Goal: Task Accomplishment & Management: Use online tool/utility

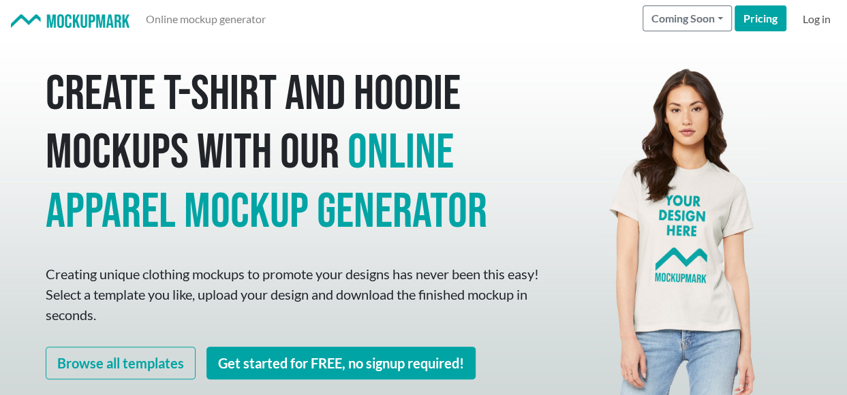
click at [814, 23] on link "Log in" at bounding box center [816, 18] width 39 height 27
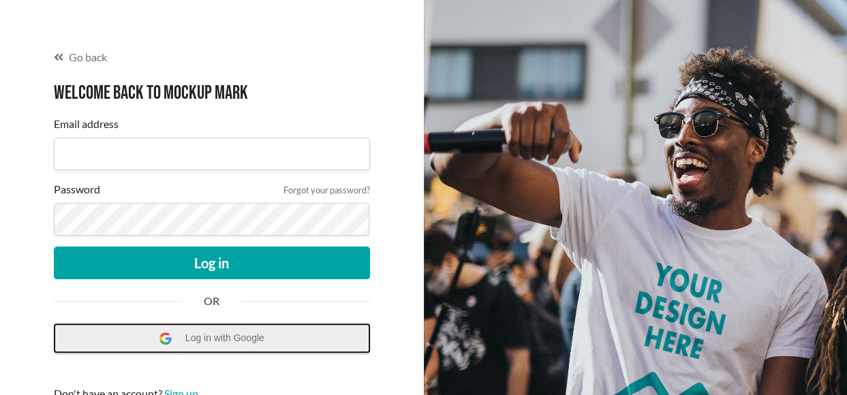
click at [192, 343] on span "Log in with Google" at bounding box center [228, 338] width 86 height 28
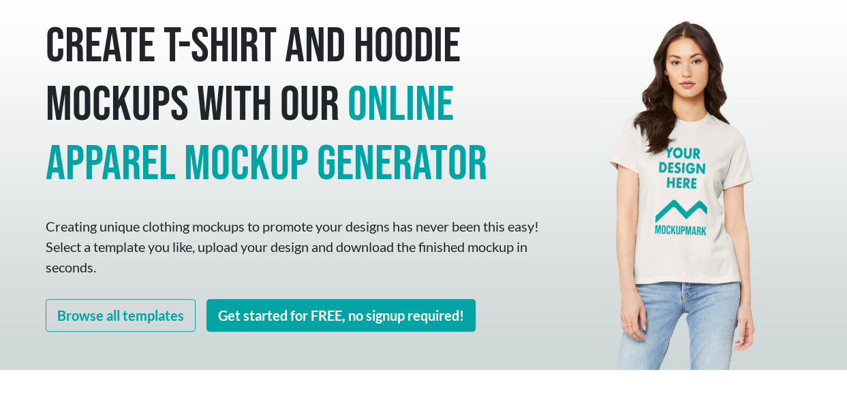
scroll to position [68, 0]
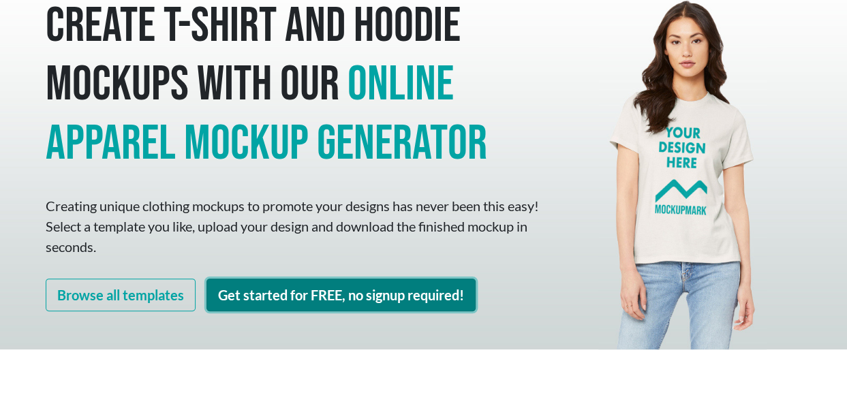
click at [315, 300] on link "Get started for FREE, no signup required!" at bounding box center [340, 295] width 269 height 33
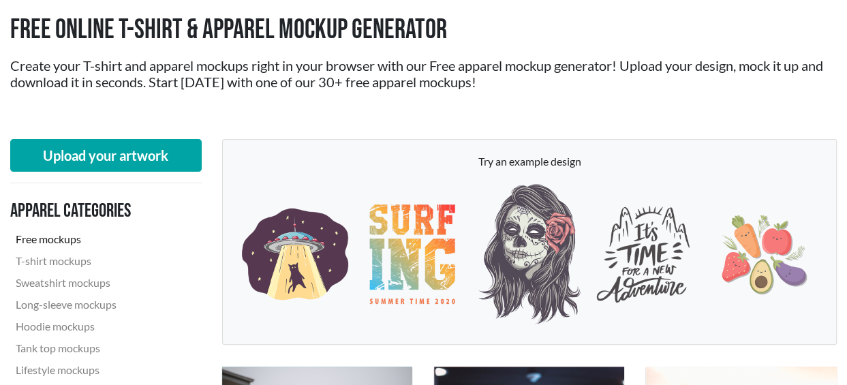
scroll to position [68, 0]
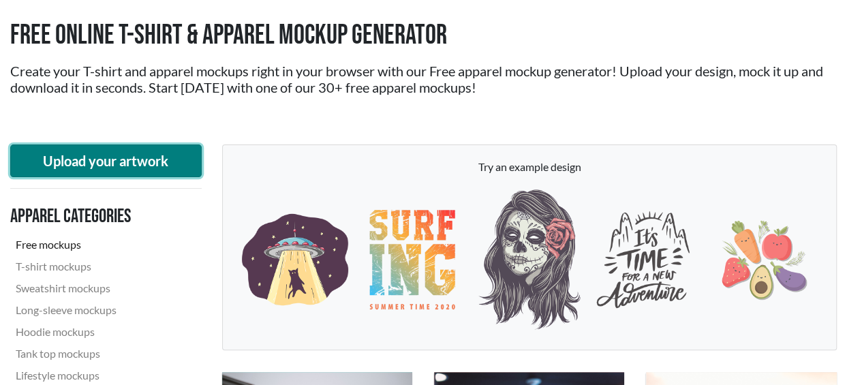
click at [106, 163] on button "Upload your artwork" at bounding box center [105, 160] width 191 height 33
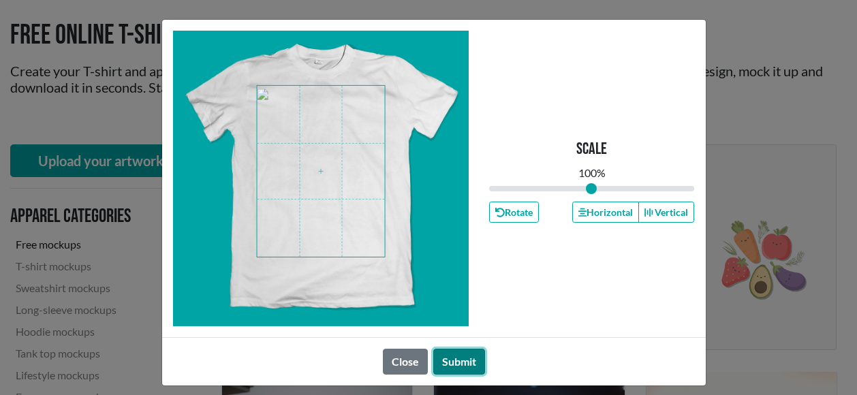
click at [447, 364] on button "Submit" at bounding box center [459, 362] width 52 height 26
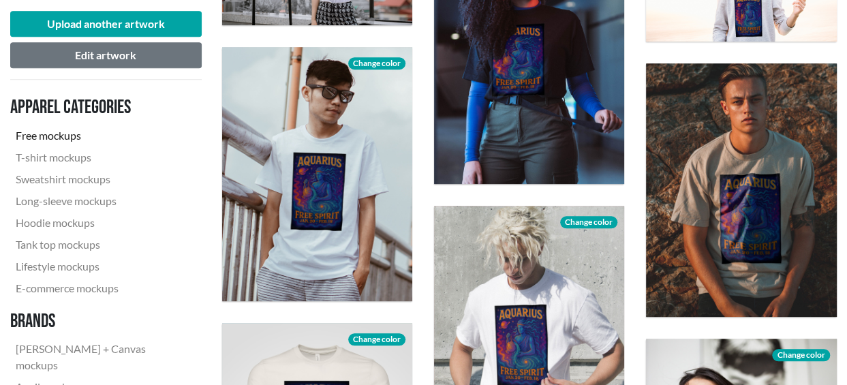
scroll to position [545, 0]
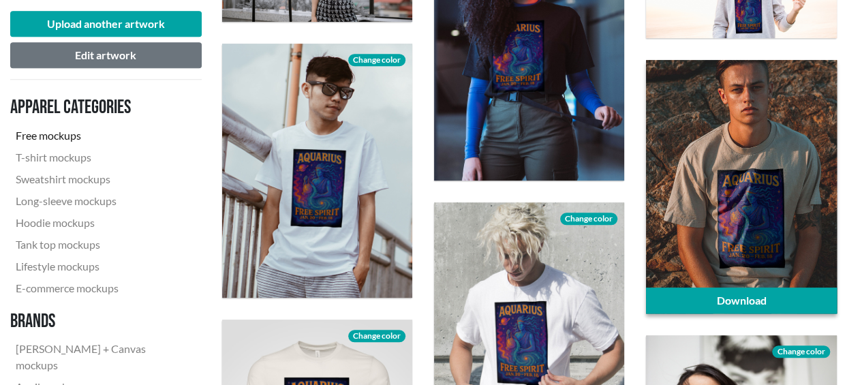
click at [711, 219] on div at bounding box center [741, 187] width 190 height 254
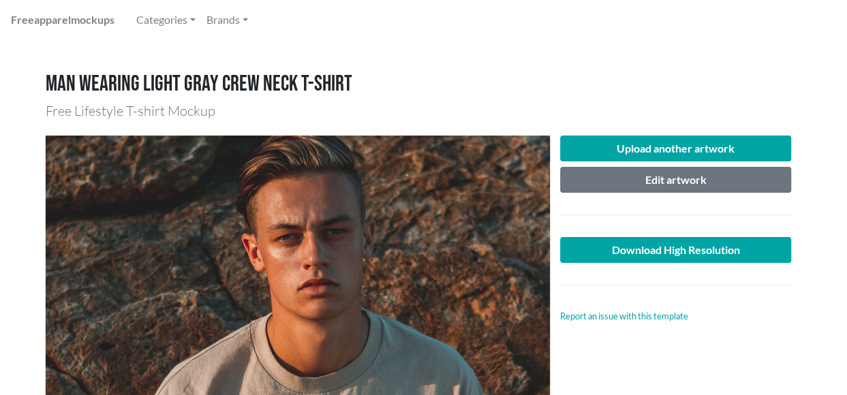
scroll to position [68, 0]
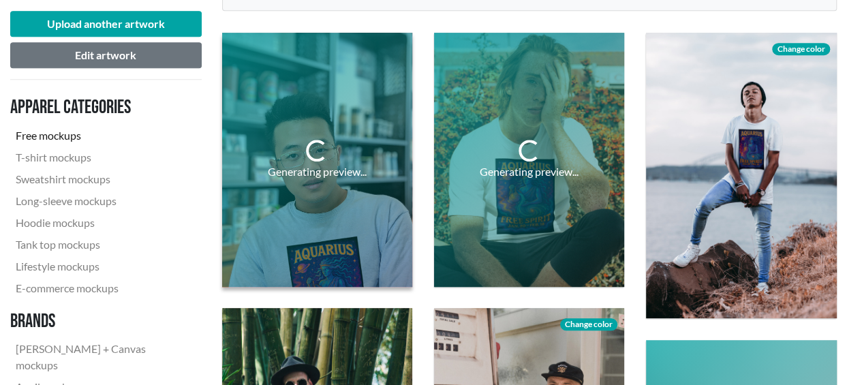
scroll to position [409, 0]
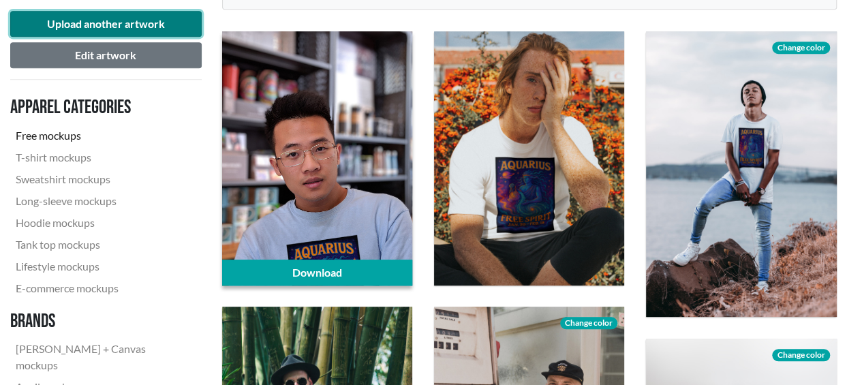
click at [108, 28] on button "Upload another artwork" at bounding box center [105, 24] width 191 height 26
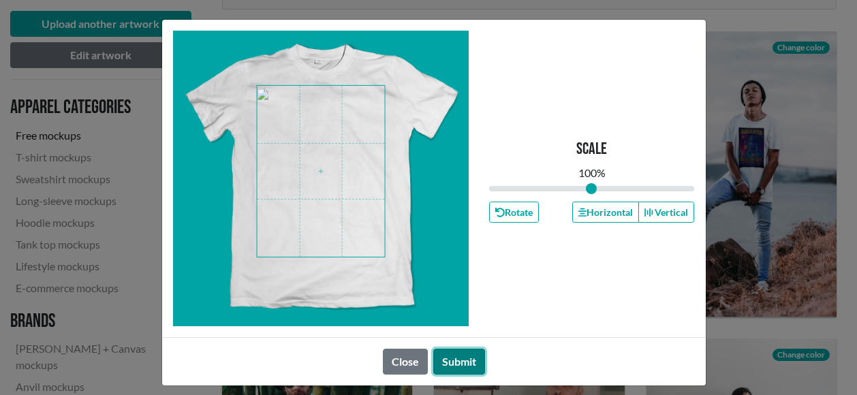
click at [447, 360] on button "Submit" at bounding box center [459, 362] width 52 height 26
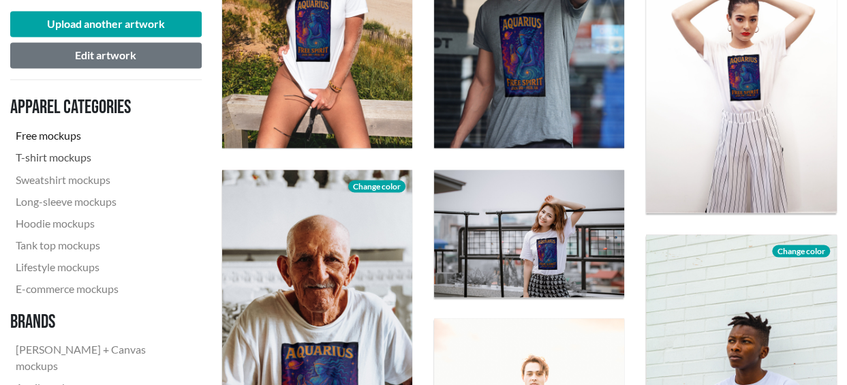
scroll to position [1090, 0]
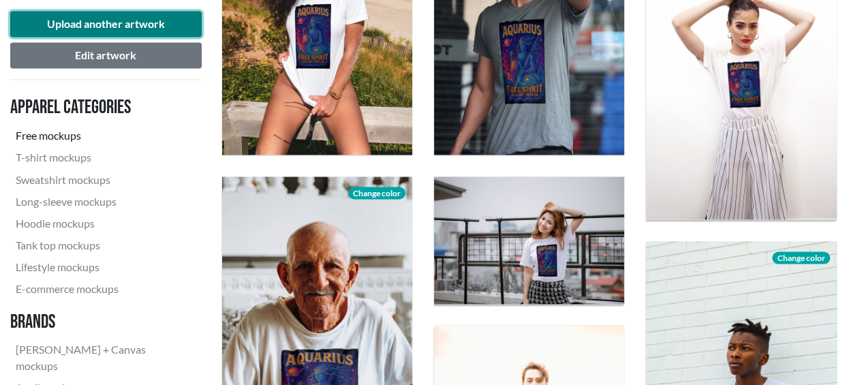
click at [106, 22] on button "Upload another artwork" at bounding box center [105, 24] width 191 height 26
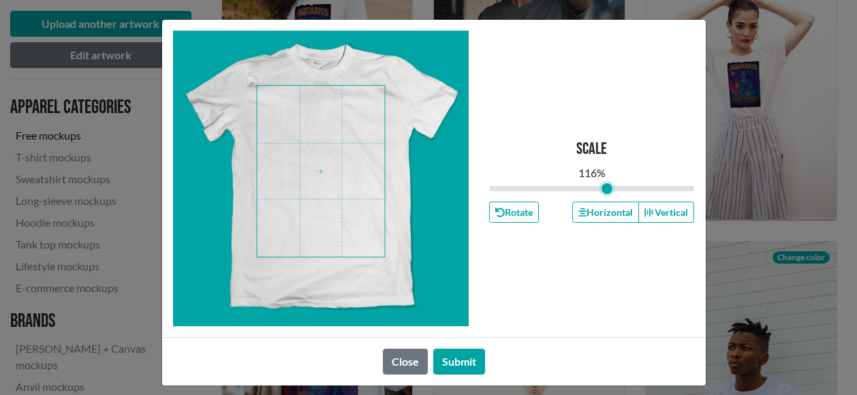
drag, startPoint x: 588, startPoint y: 189, endPoint x: 602, endPoint y: 191, distance: 14.4
type input "1.16"
click at [602, 191] on input "range" at bounding box center [592, 188] width 206 height 15
click at [455, 362] on button "Submit" at bounding box center [459, 362] width 52 height 26
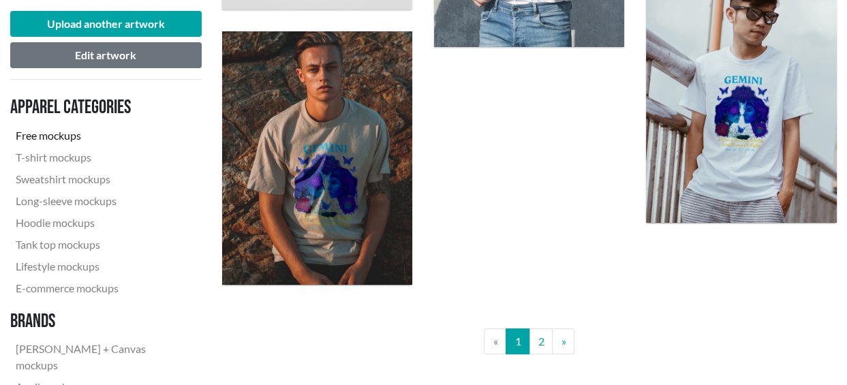
scroll to position [2316, 0]
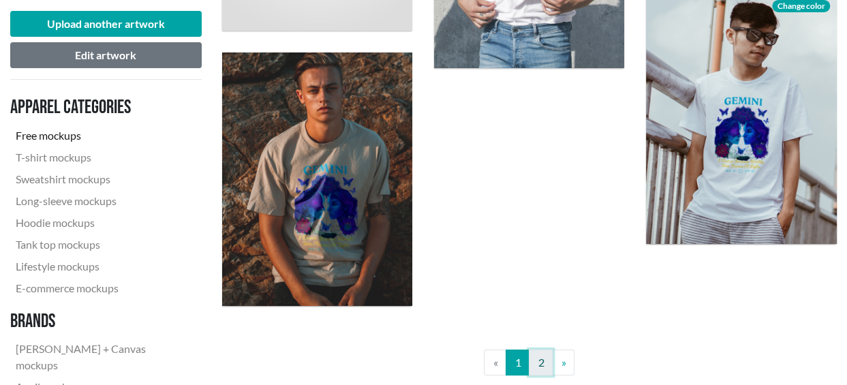
click at [542, 366] on link "2" at bounding box center [541, 362] width 24 height 26
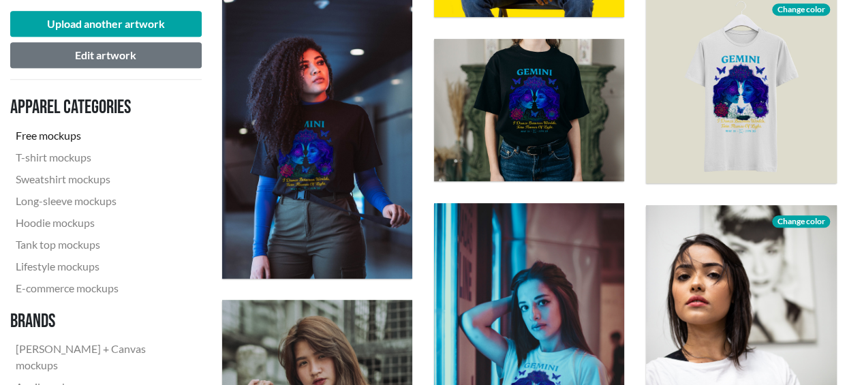
scroll to position [545, 0]
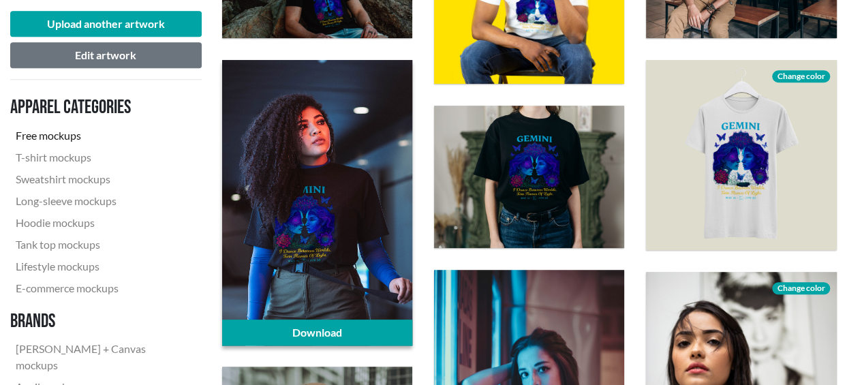
click at [308, 211] on div at bounding box center [317, 202] width 190 height 285
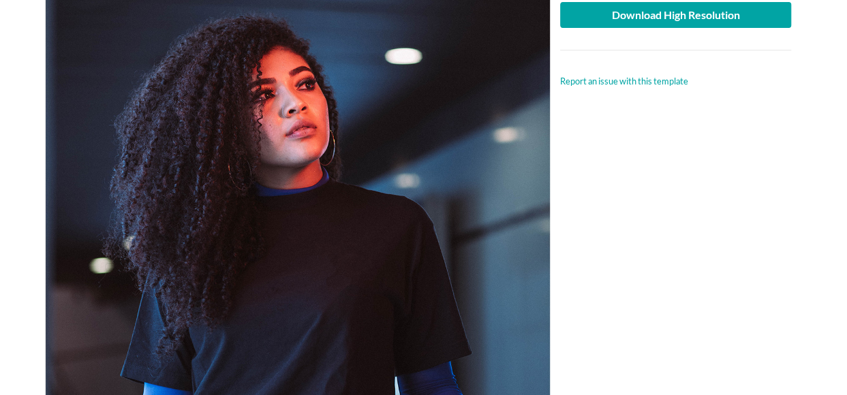
scroll to position [68, 0]
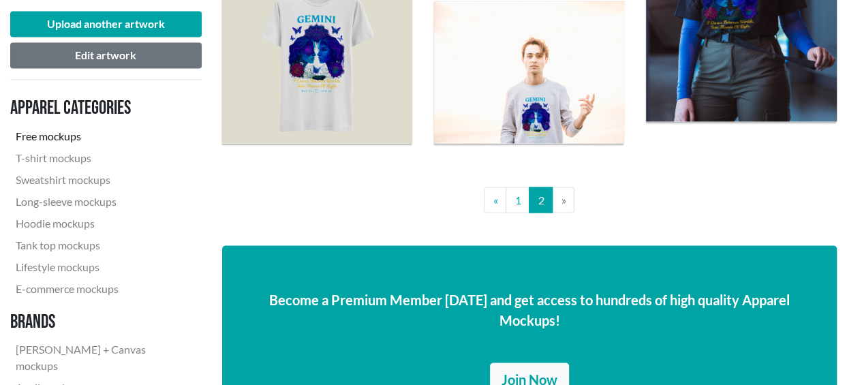
scroll to position [1226, 0]
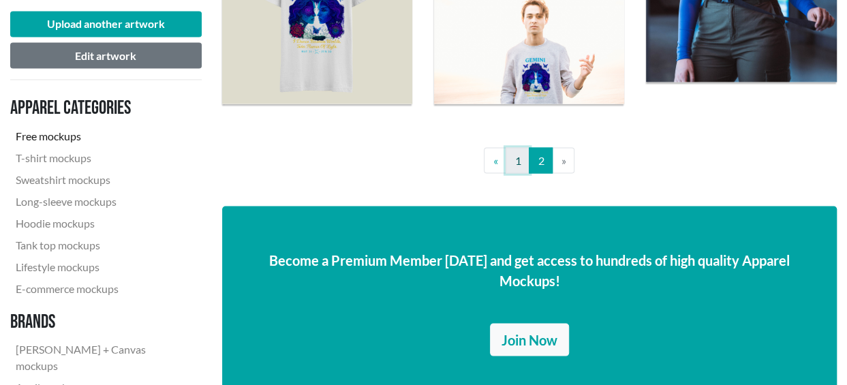
click at [520, 158] on link "1" at bounding box center [517, 160] width 24 height 26
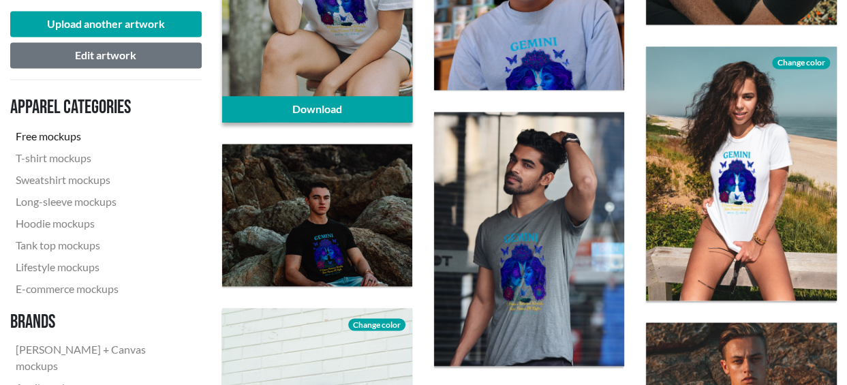
scroll to position [1158, 0]
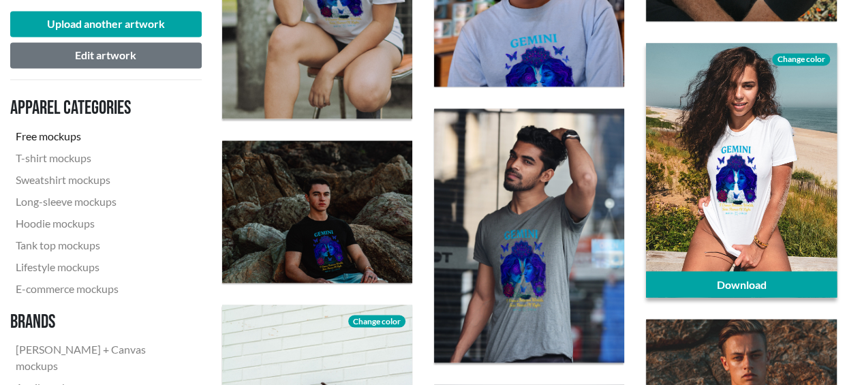
click at [717, 191] on div at bounding box center [741, 170] width 190 height 254
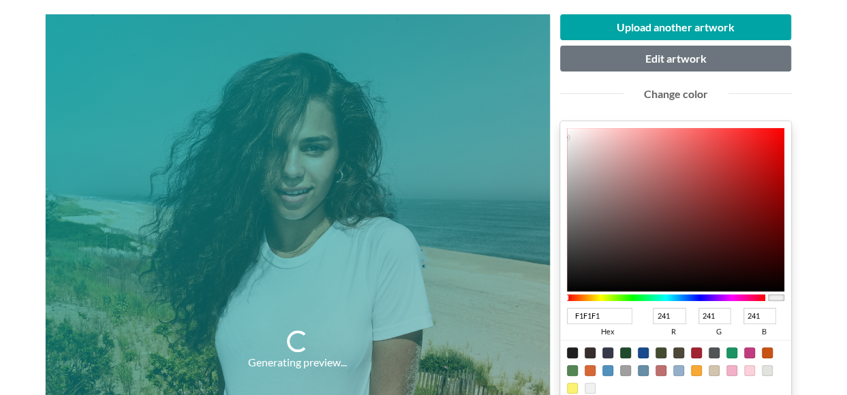
scroll to position [204, 0]
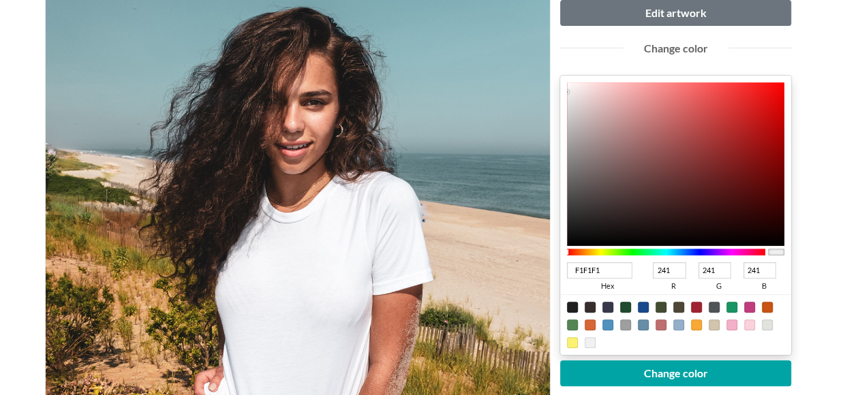
type input "F70808"
type input "247"
type input "8"
click at [777, 87] on div at bounding box center [676, 163] width 218 height 163
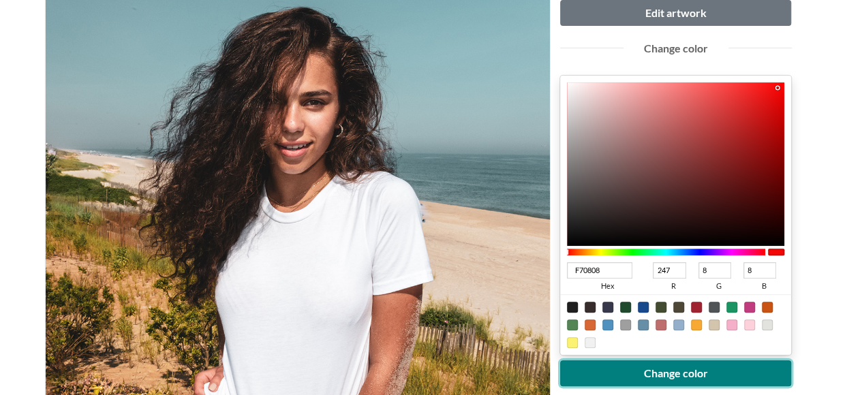
click at [714, 368] on button "Change color" at bounding box center [676, 373] width 232 height 26
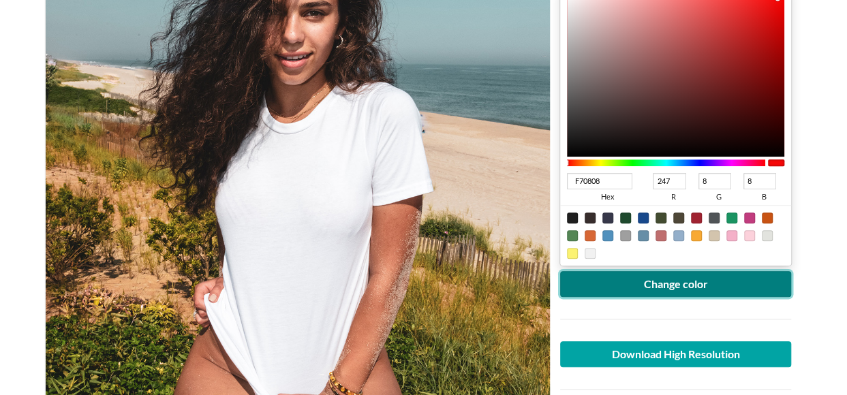
scroll to position [272, 0]
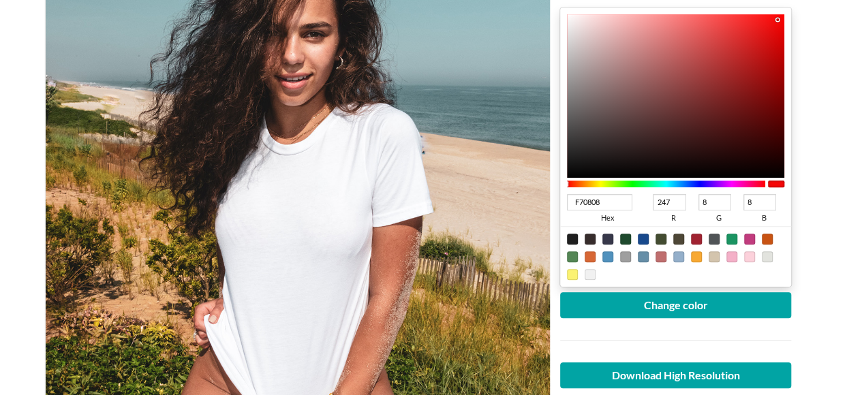
click at [572, 236] on div at bounding box center [572, 239] width 11 height 11
type input "1F1F1F"
type input "31"
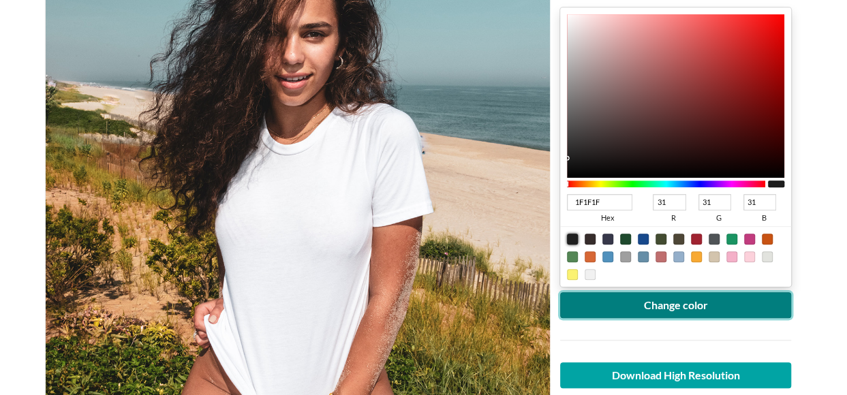
click at [659, 309] on button "Change color" at bounding box center [676, 305] width 232 height 26
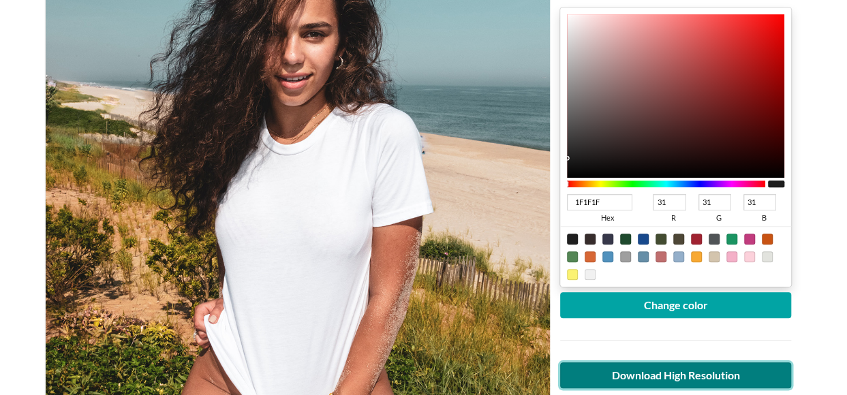
click at [691, 373] on link "Download High Resolution" at bounding box center [676, 375] width 232 height 26
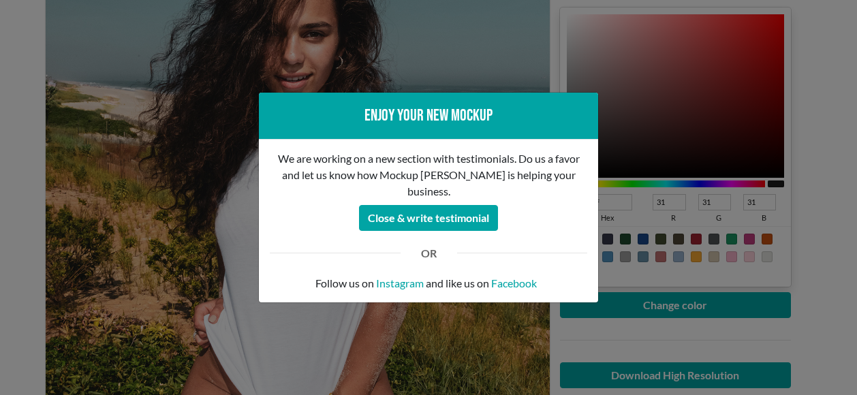
click at [813, 160] on div "Enjoy your new mockup We are working on a new section with testimonials. Do us …" at bounding box center [428, 197] width 857 height 395
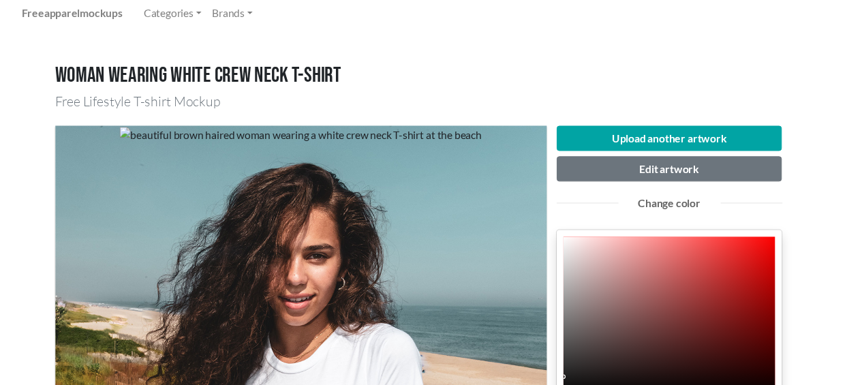
scroll to position [0, 0]
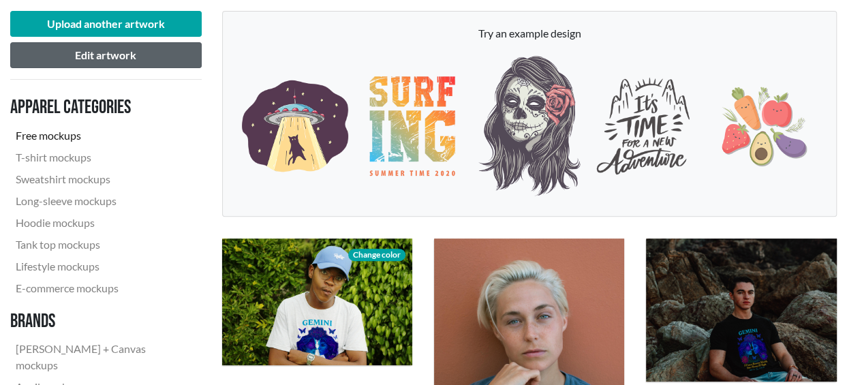
scroll to position [204, 0]
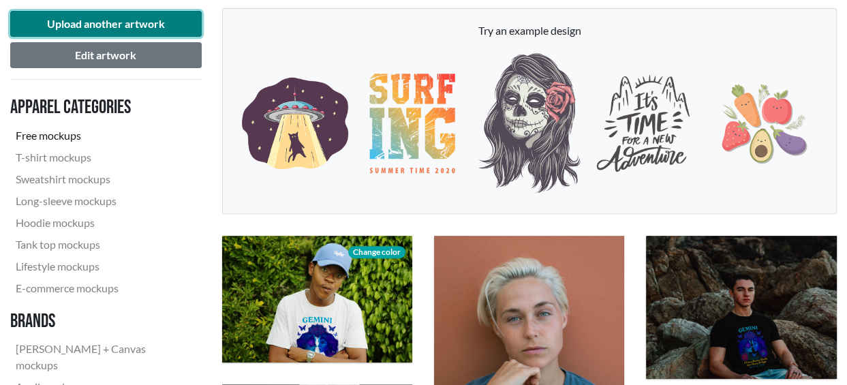
click at [93, 20] on button "Upload another artwork" at bounding box center [105, 24] width 191 height 26
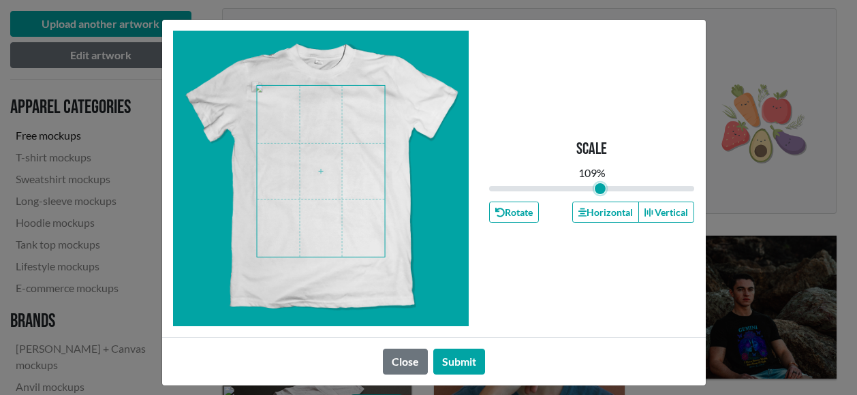
drag, startPoint x: 584, startPoint y: 187, endPoint x: 595, endPoint y: 188, distance: 10.2
type input "1.09"
click at [595, 188] on input "range" at bounding box center [592, 188] width 206 height 15
click at [452, 360] on button "Submit" at bounding box center [459, 362] width 52 height 26
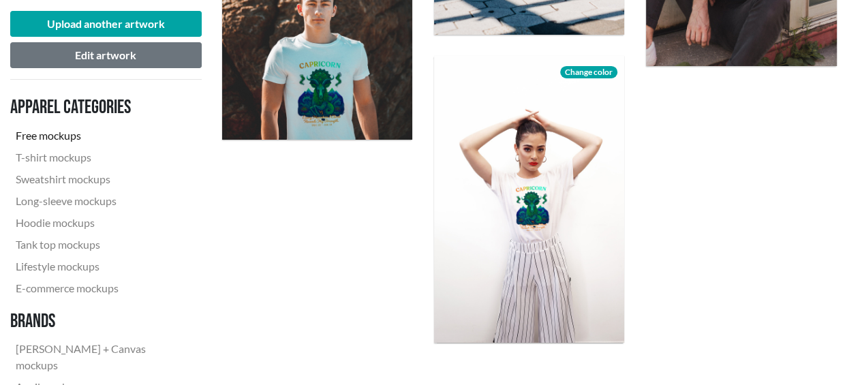
scroll to position [2248, 0]
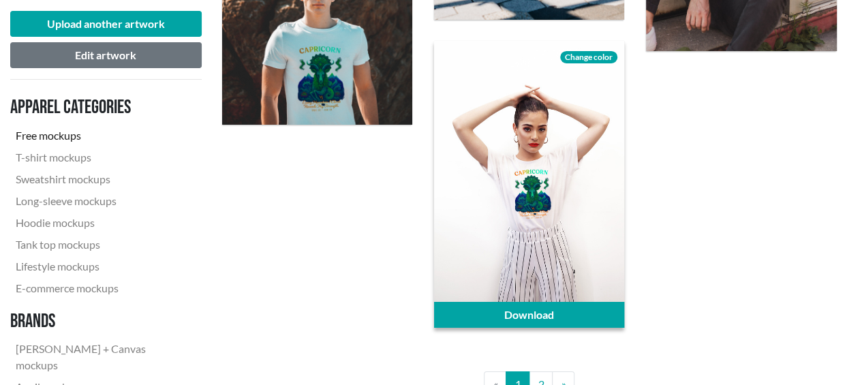
click at [539, 205] on div at bounding box center [529, 184] width 190 height 286
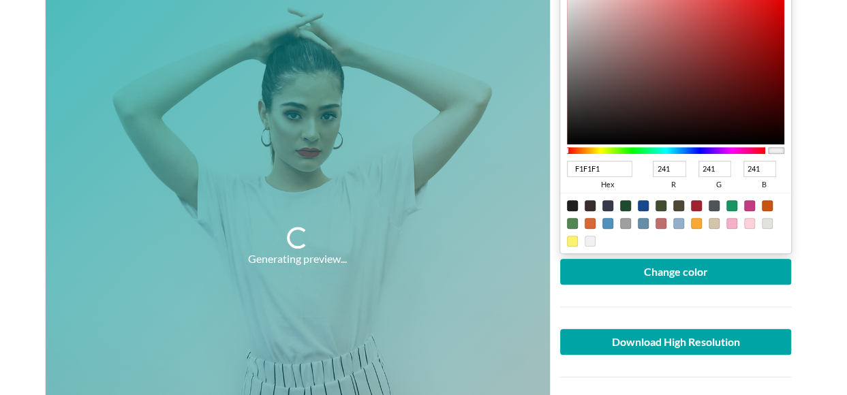
scroll to position [341, 0]
